Goal: Information Seeking & Learning: Find specific fact

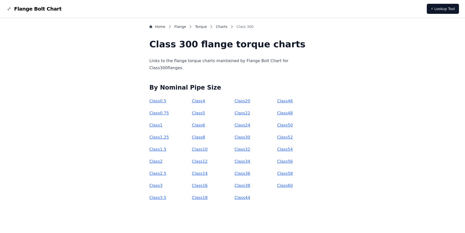
click at [241, 137] on link "Class 30" at bounding box center [242, 137] width 16 height 5
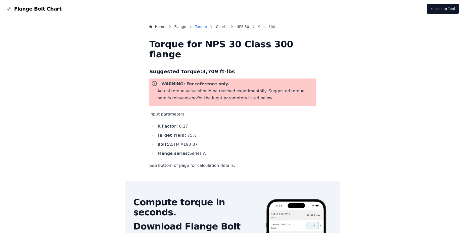
click at [207, 27] on link "Torque" at bounding box center [201, 26] width 12 height 5
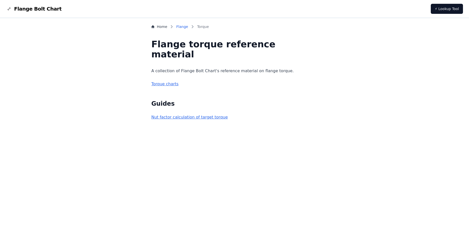
click at [188, 25] on link "Flange" at bounding box center [182, 26] width 12 height 5
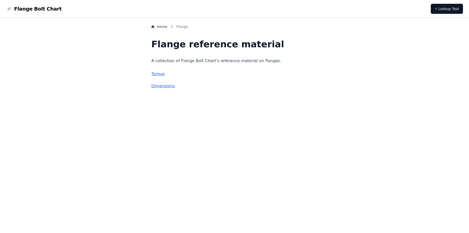
click at [165, 74] on link "Torque" at bounding box center [157, 73] width 13 height 5
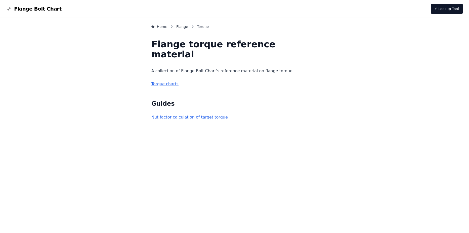
click at [178, 83] on link "Torque charts" at bounding box center [164, 83] width 27 height 5
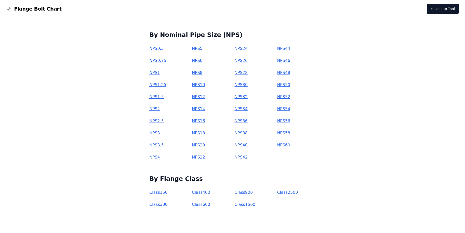
scroll to position [53, 0]
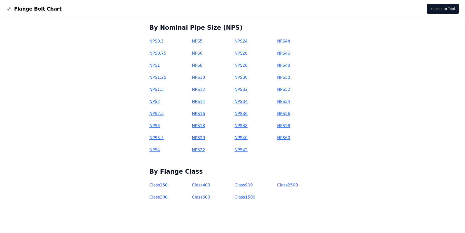
click at [168, 197] on link "Class 300" at bounding box center [158, 196] width 18 height 5
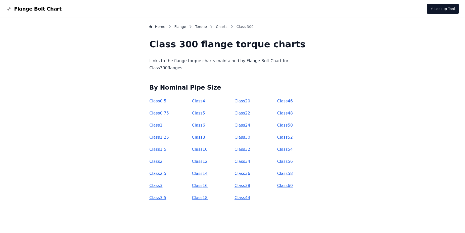
click at [246, 136] on link "Class 30" at bounding box center [242, 137] width 16 height 5
